Goal: Task Accomplishment & Management: Manage account settings

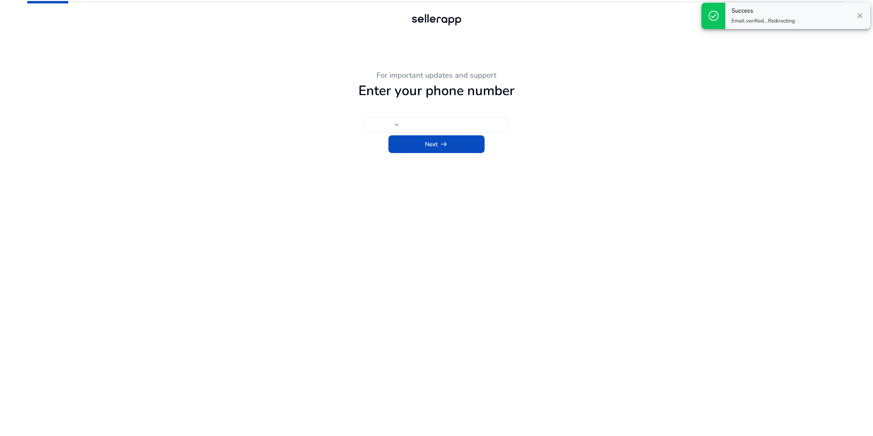
type input "***"
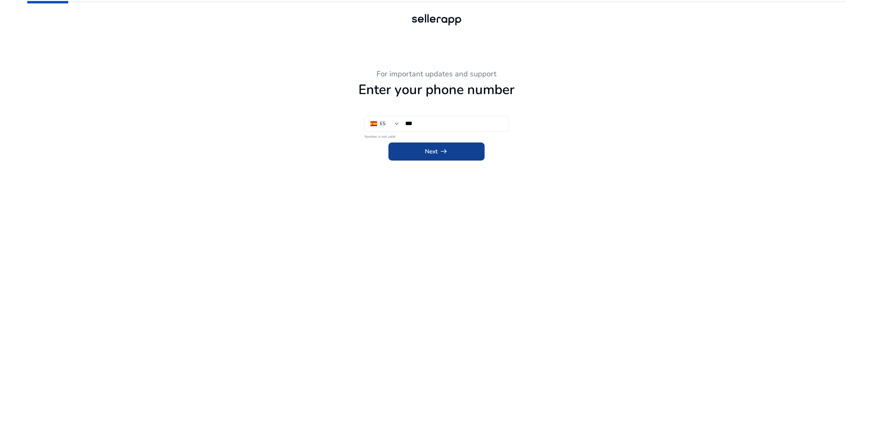
click at [457, 153] on span at bounding box center [436, 151] width 96 height 16
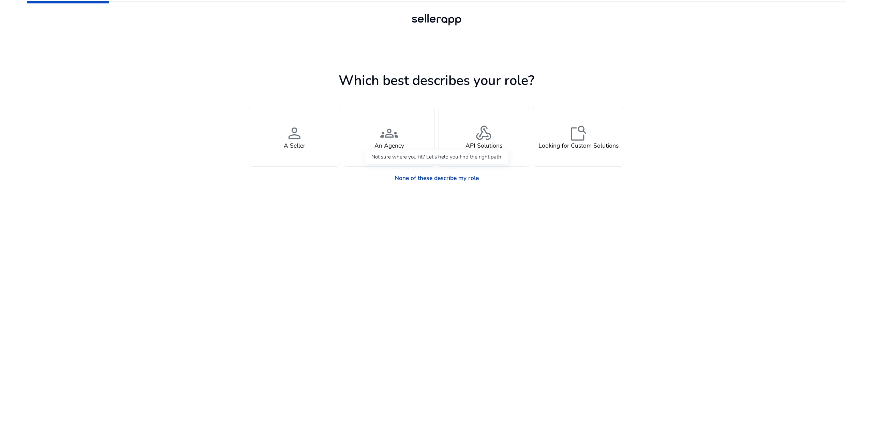
click at [420, 177] on link "None of these describe my role" at bounding box center [436, 177] width 96 height 15
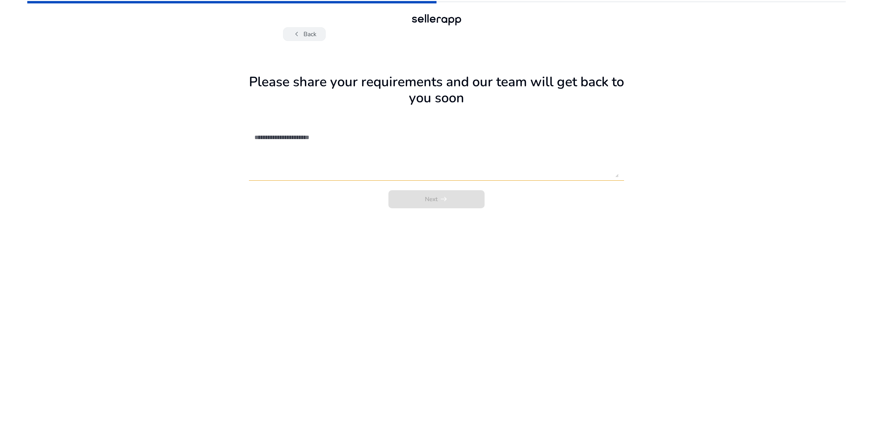
click at [313, 34] on button "chevron_left Back" at bounding box center [304, 34] width 43 height 14
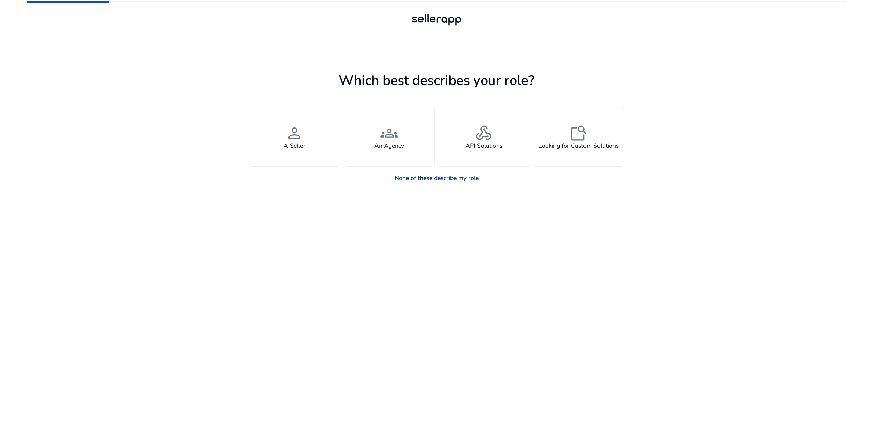
click at [414, 179] on link "None of these describe my role" at bounding box center [436, 177] width 96 height 15
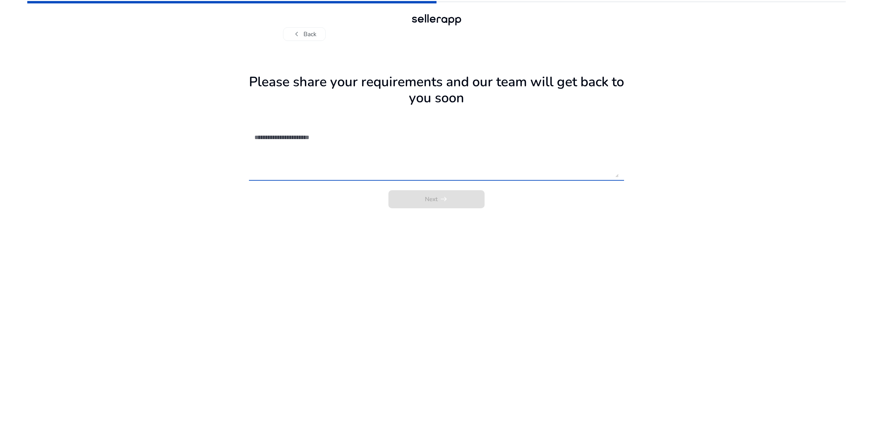
click at [352, 138] on textarea at bounding box center [436, 152] width 364 height 49
click at [448, 200] on div "Next arrow_right_alt" at bounding box center [436, 198] width 375 height 20
click at [454, 161] on textarea at bounding box center [436, 152] width 364 height 49
type textarea "****"
click at [464, 211] on app-requirements "Please share your requirements and our team will get back to you soon **** Next…" at bounding box center [436, 253] width 375 height 365
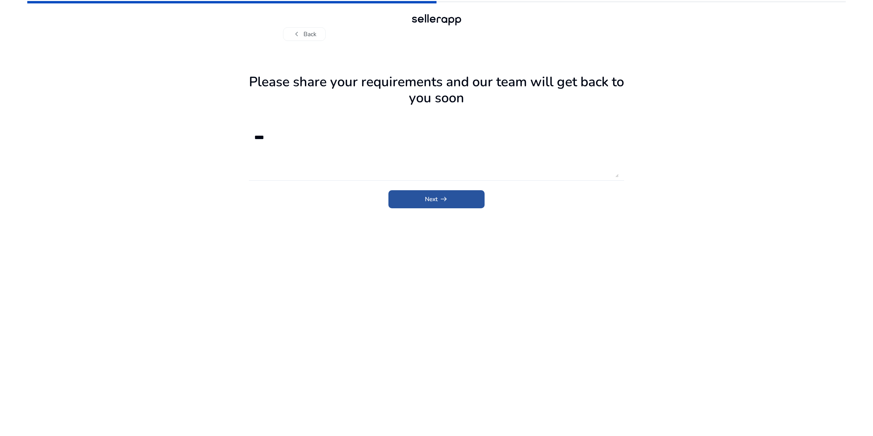
click at [459, 205] on span "submit" at bounding box center [436, 199] width 96 height 16
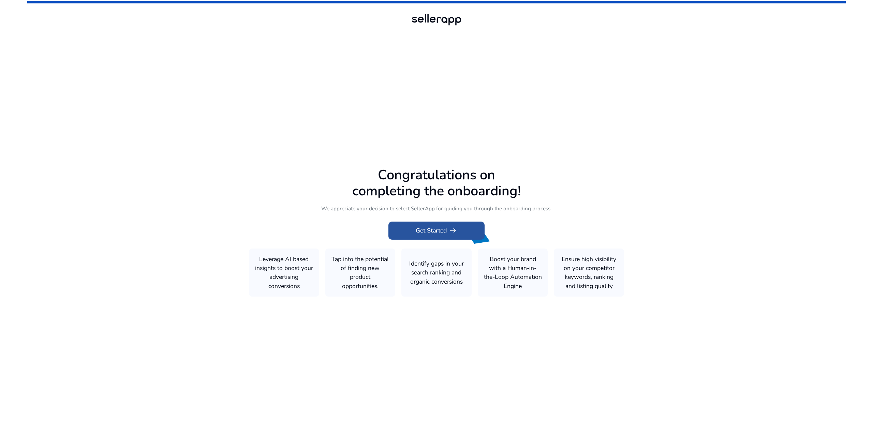
click at [439, 232] on span "Get Started arrow_right_alt" at bounding box center [436, 230] width 41 height 9
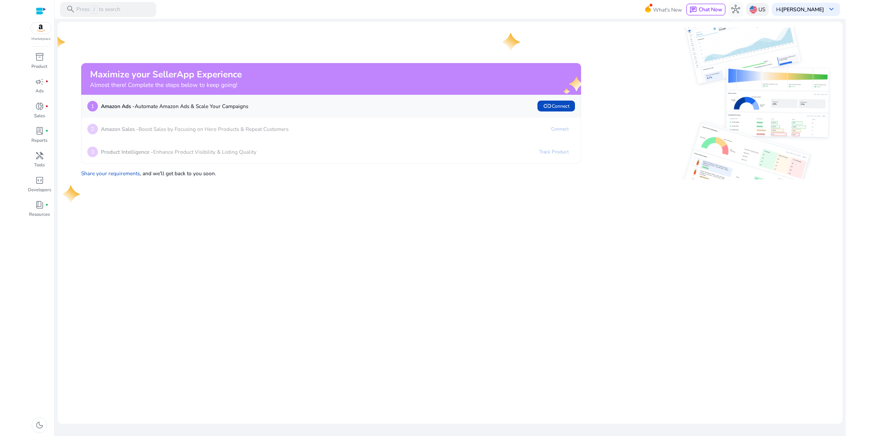
click at [757, 11] on img at bounding box center [753, 10] width 8 height 8
click at [797, 41] on link "Manage Geos & Marketplaces" at bounding box center [816, 40] width 74 height 14
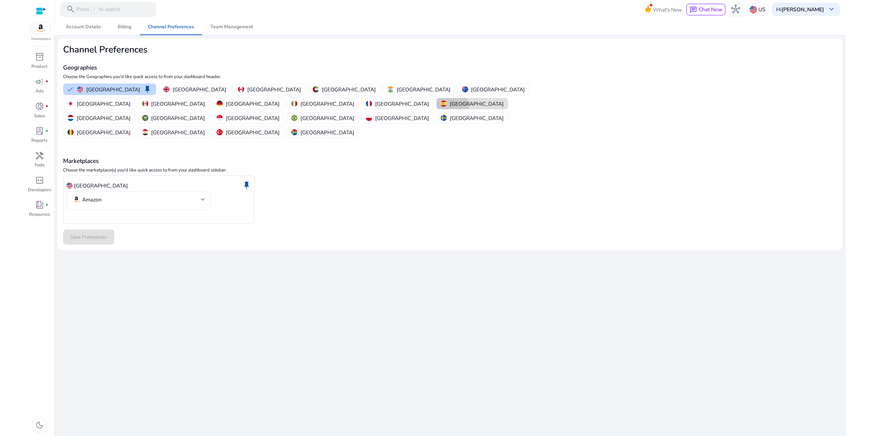
click at [450, 106] on p "[GEOGRAPHIC_DATA]" at bounding box center [477, 103] width 54 height 7
click at [90, 86] on p "[GEOGRAPHIC_DATA]" at bounding box center [113, 89] width 54 height 7
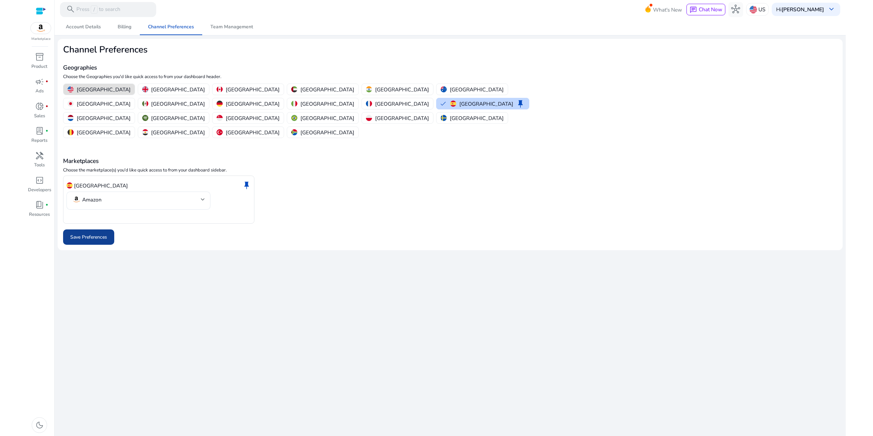
click at [89, 234] on span "Save Preferences" at bounding box center [88, 237] width 37 height 7
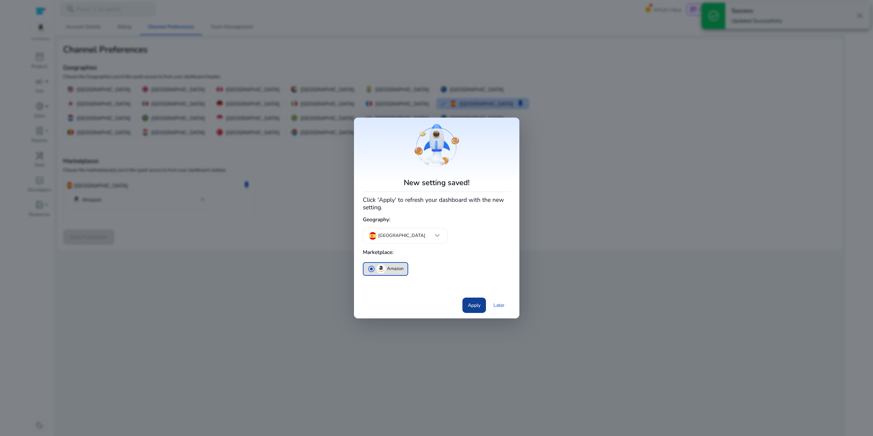
click at [476, 306] on span "Apply" at bounding box center [474, 305] width 13 height 7
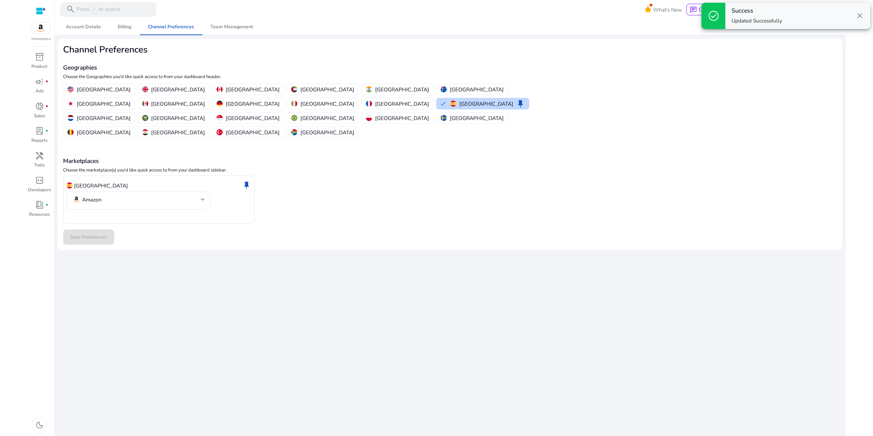
click at [862, 15] on span "close" at bounding box center [859, 15] width 9 height 9
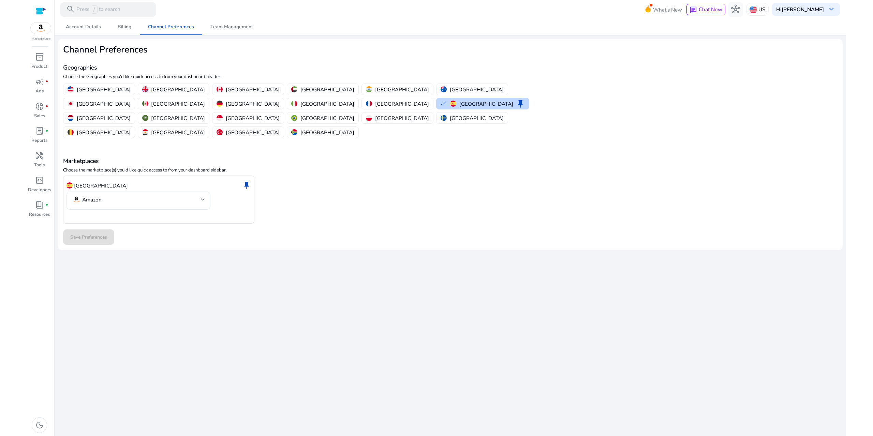
click at [41, 27] on img at bounding box center [41, 28] width 20 height 11
click at [46, 11] on div at bounding box center [41, 11] width 10 height 8
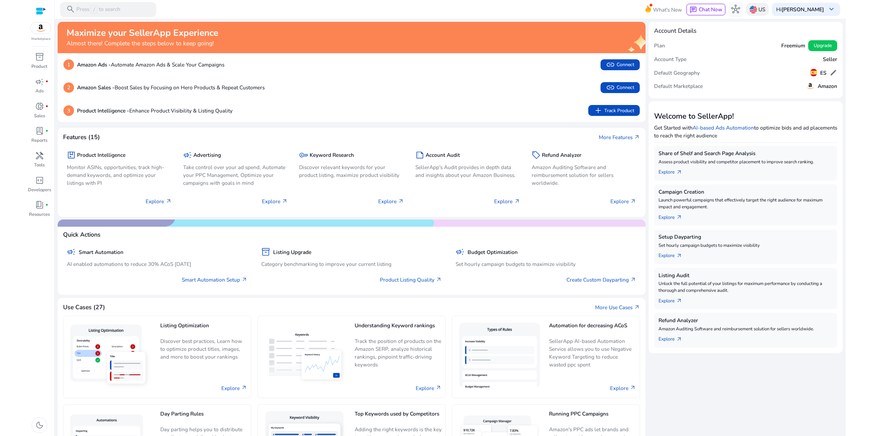
click at [757, 8] on img at bounding box center [753, 10] width 8 height 8
click at [783, 24] on p "[GEOGRAPHIC_DATA]" at bounding box center [803, 25] width 54 height 8
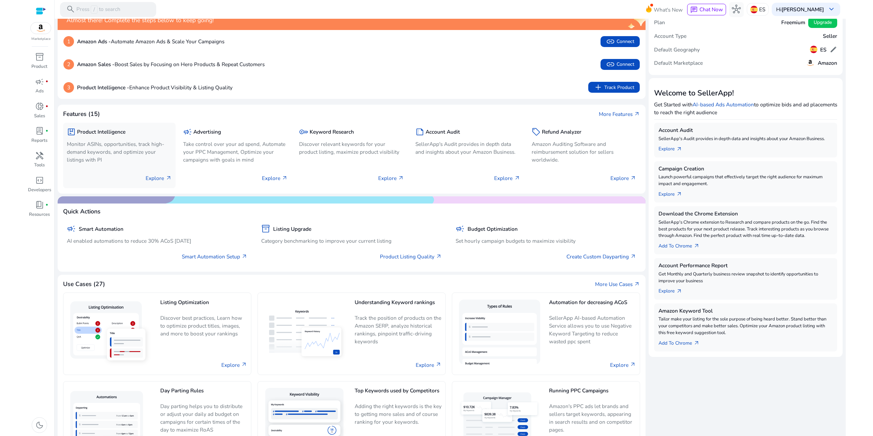
scroll to position [34, 0]
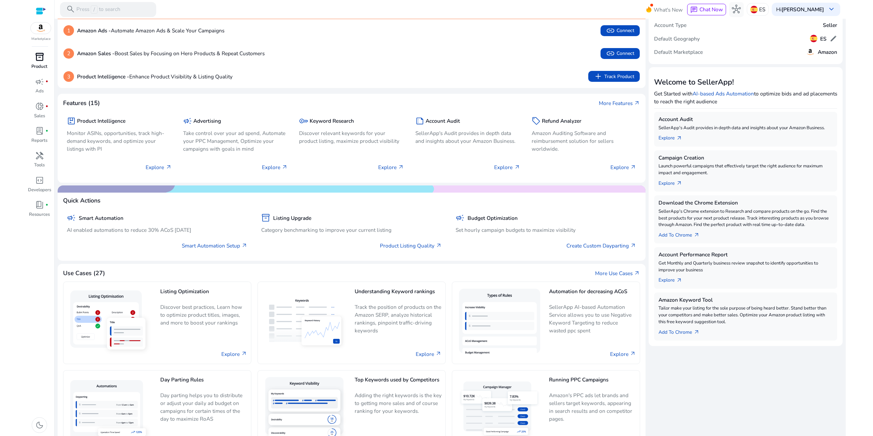
click at [38, 63] on div "inventory_2" at bounding box center [39, 57] width 21 height 12
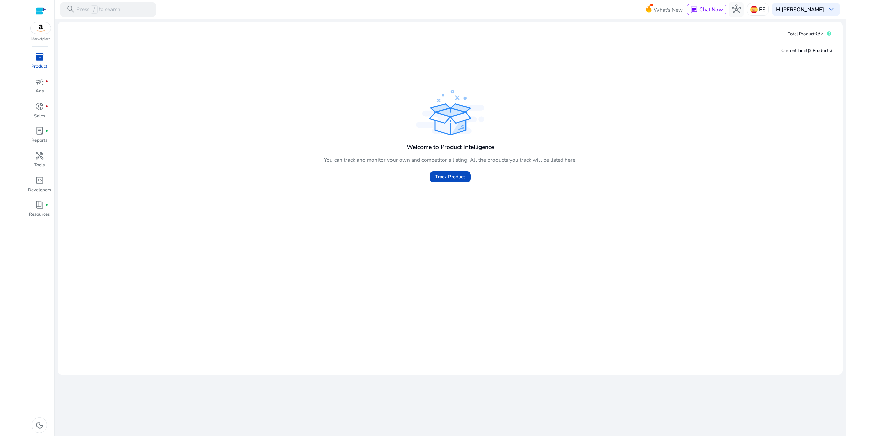
click at [39, 9] on div at bounding box center [41, 11] width 10 height 8
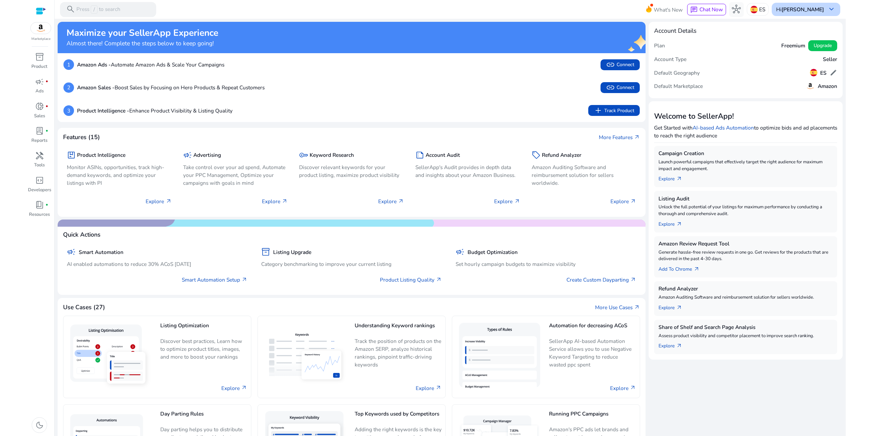
click at [814, 9] on b "[PERSON_NAME]" at bounding box center [802, 9] width 42 height 7
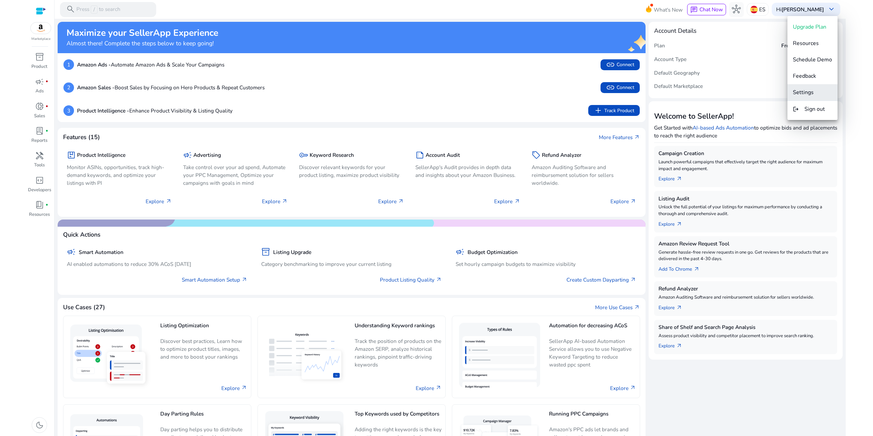
click at [809, 93] on span "Settings" at bounding box center [803, 93] width 21 height 8
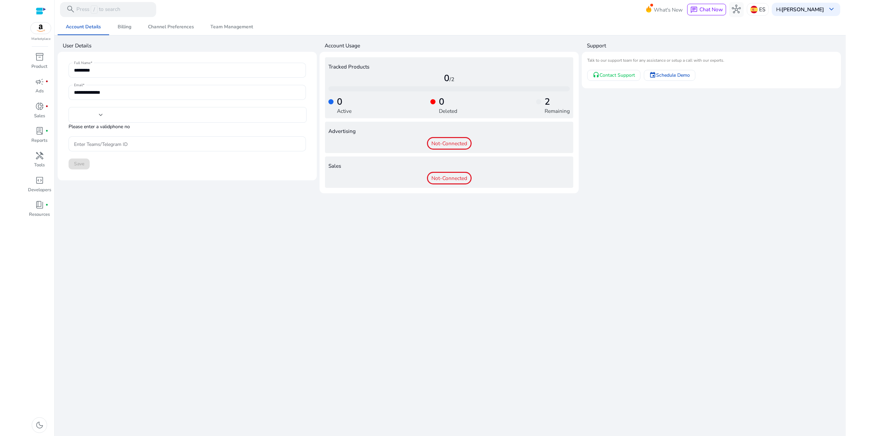
type input "***"
click at [128, 28] on span "Billing" at bounding box center [125, 27] width 14 height 5
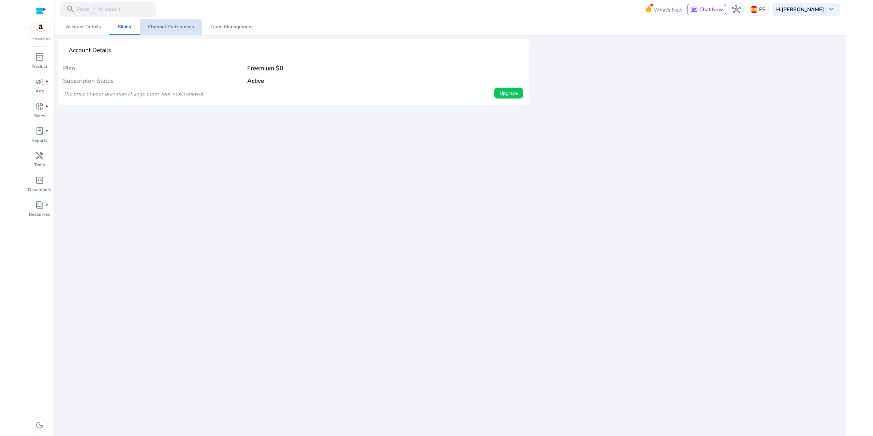
click at [166, 29] on span "Channel Preferences" at bounding box center [171, 27] width 46 height 5
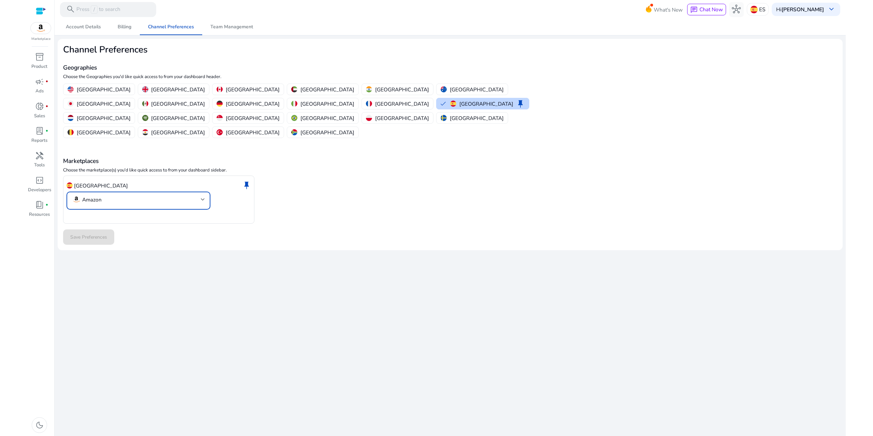
click at [203, 195] on div at bounding box center [203, 199] width 4 height 8
click at [204, 171] on div at bounding box center [436, 218] width 873 height 436
click at [225, 30] on span "Team Management" at bounding box center [231, 27] width 43 height 16
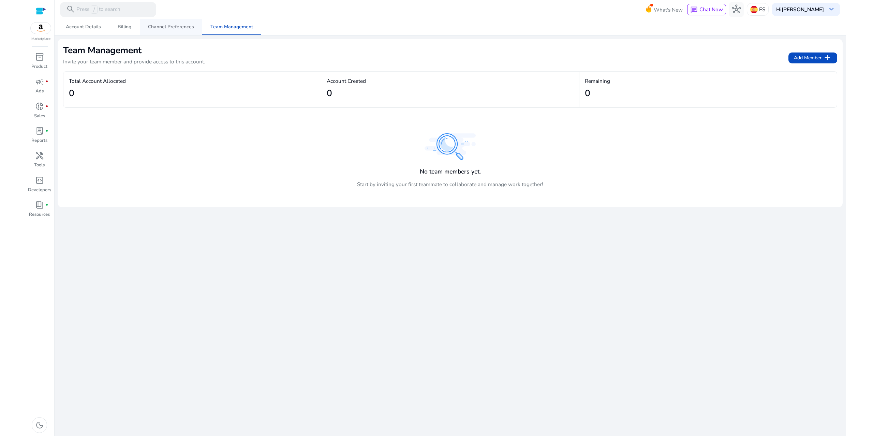
click at [170, 27] on span "Channel Preferences" at bounding box center [171, 27] width 46 height 5
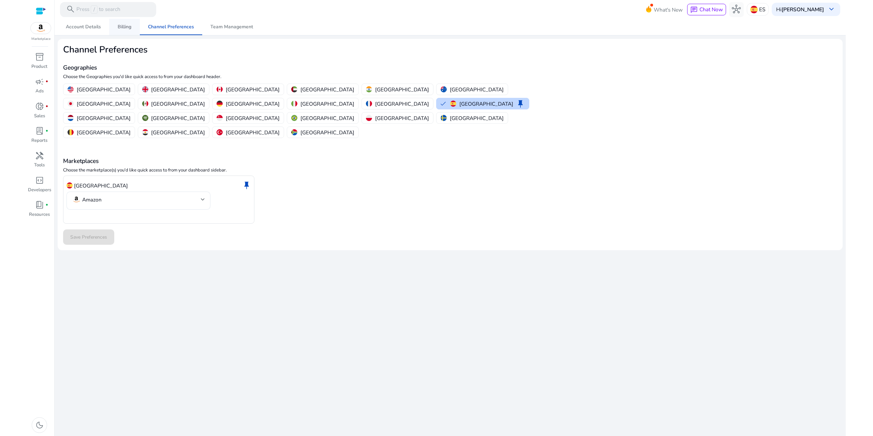
click at [113, 29] on link "Billing" at bounding box center [124, 27] width 31 height 16
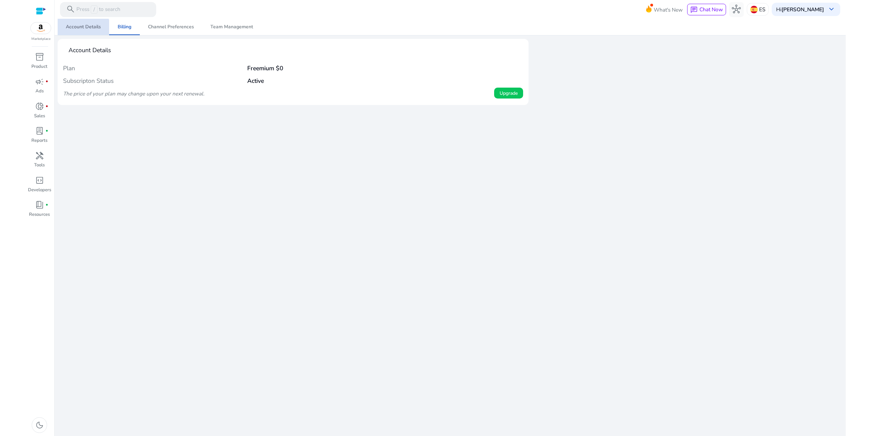
click at [78, 33] on span "Account Details" at bounding box center [83, 27] width 35 height 16
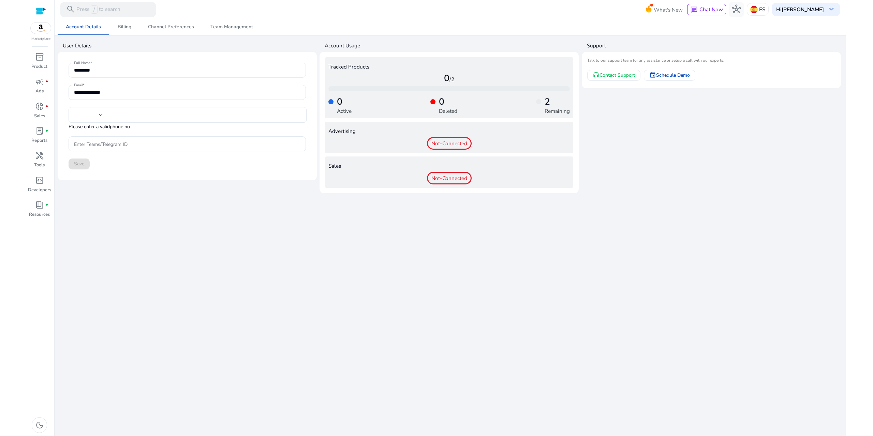
type input "***"
click at [44, 57] on span "inventory_2" at bounding box center [39, 57] width 9 height 9
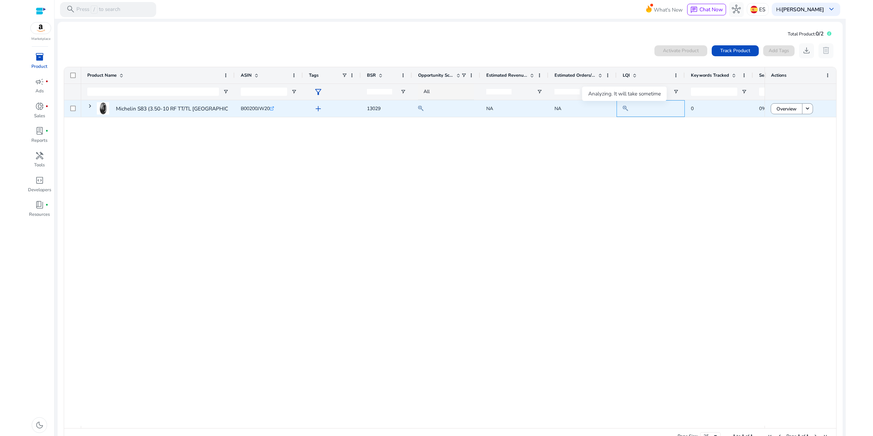
click at [625, 109] on mat-icon at bounding box center [625, 108] width 5 height 9
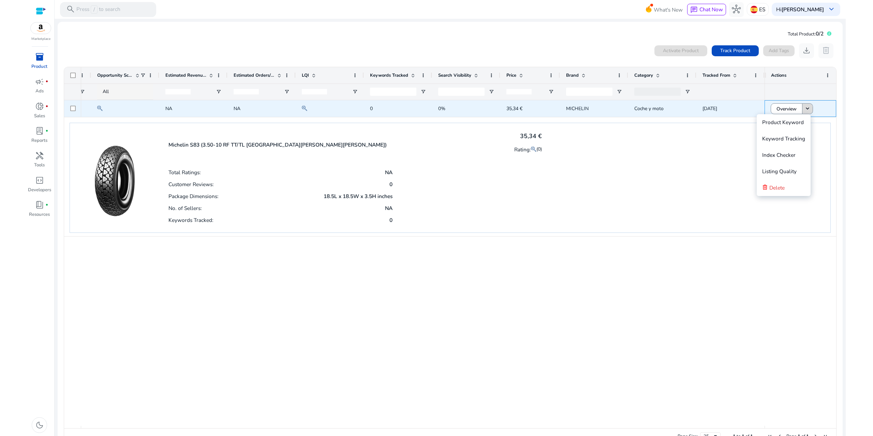
click at [807, 108] on mat-icon "keyboard_arrow_down" at bounding box center [807, 108] width 7 height 7
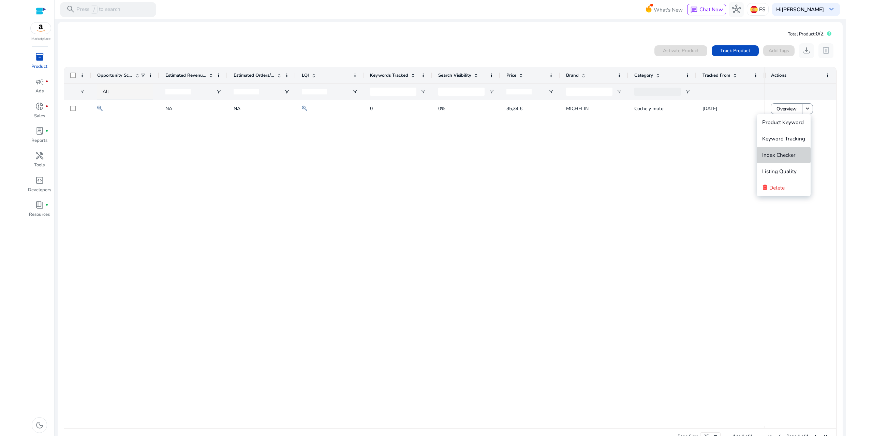
click at [788, 154] on span "Index Checker" at bounding box center [778, 154] width 33 height 7
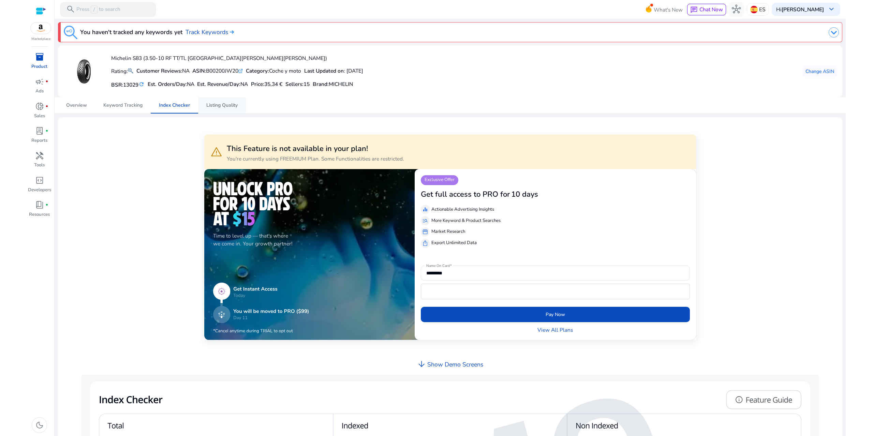
click at [214, 107] on span "Listing Quality" at bounding box center [221, 105] width 31 height 5
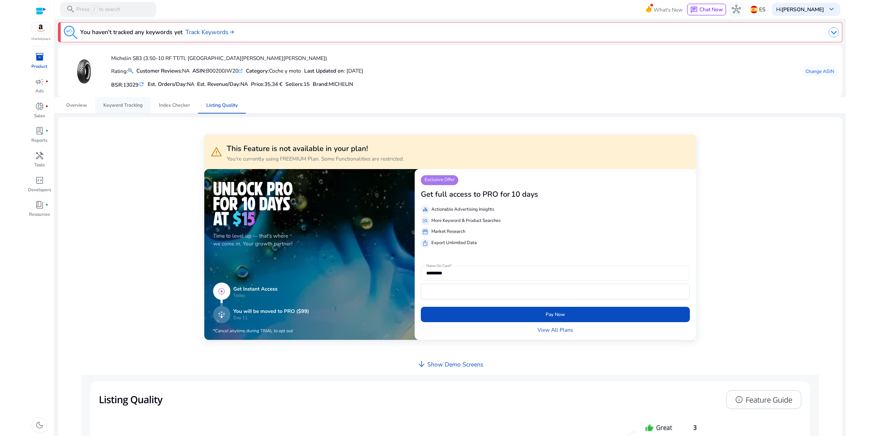
click at [118, 105] on span "Keyword Tracking" at bounding box center [122, 105] width 39 height 5
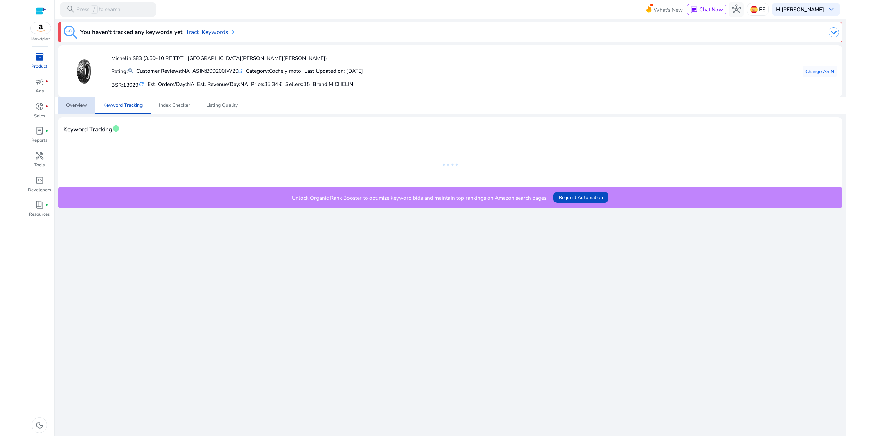
click at [76, 107] on span "Overview" at bounding box center [76, 105] width 21 height 5
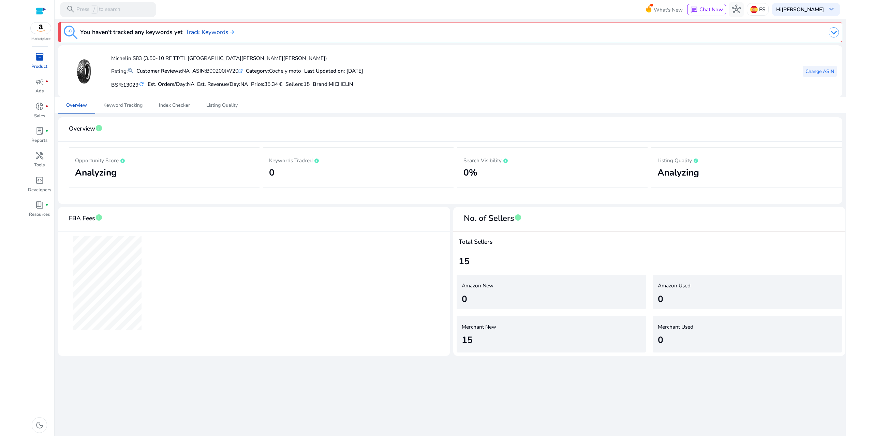
click at [819, 69] on span "Change ASIN" at bounding box center [819, 71] width 29 height 7
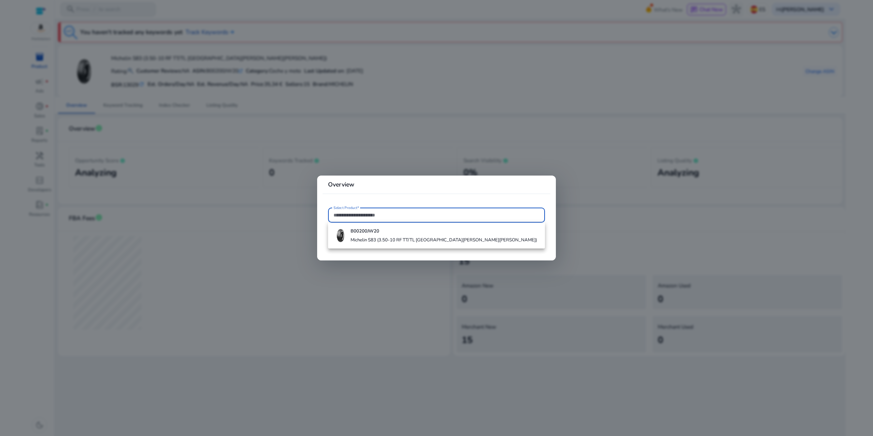
click at [459, 46] on div at bounding box center [436, 218] width 873 height 436
